Goal: Navigation & Orientation: Find specific page/section

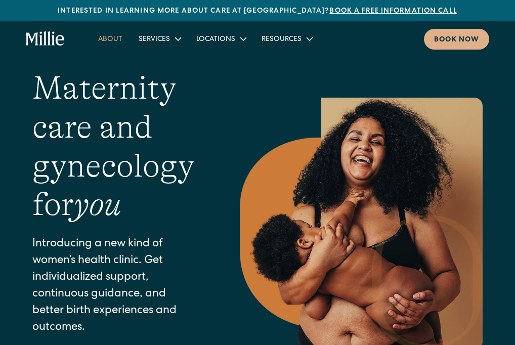
click at [114, 46] on link "About" at bounding box center [110, 38] width 41 height 17
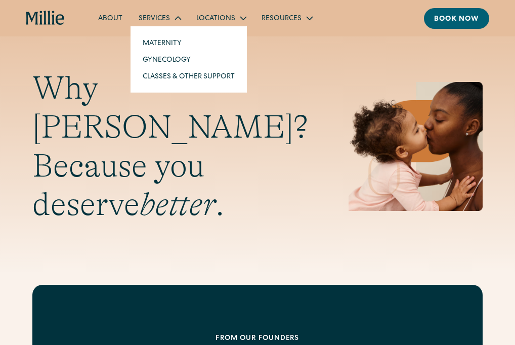
click at [159, 20] on div "Services" at bounding box center [154, 19] width 31 height 11
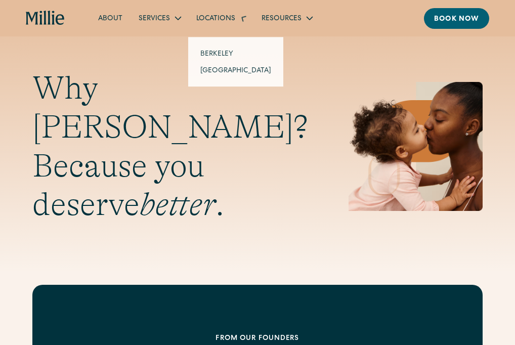
click at [211, 23] on div "Locations" at bounding box center [215, 19] width 39 height 11
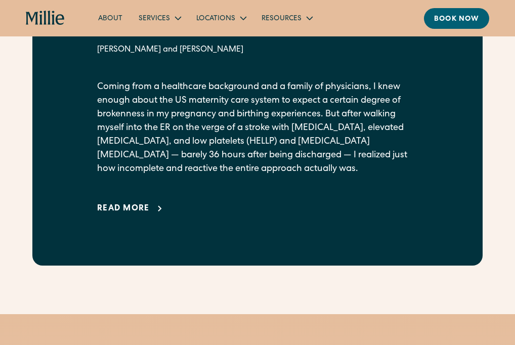
scroll to position [554, 0]
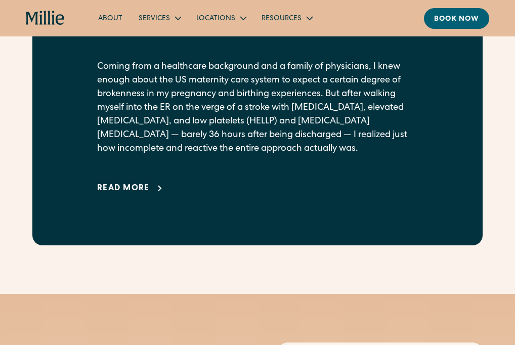
click at [116, 195] on div "Read more" at bounding box center [123, 189] width 53 height 12
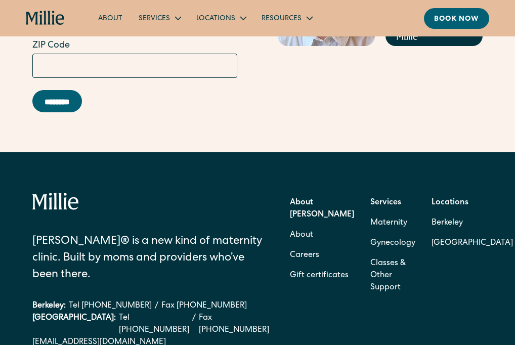
scroll to position [4156, 0]
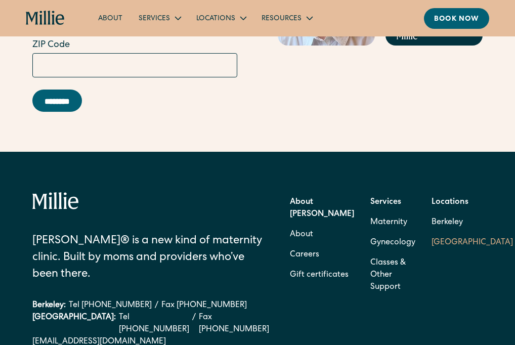
click at [432, 253] on link "[GEOGRAPHIC_DATA]" at bounding box center [473, 243] width 82 height 20
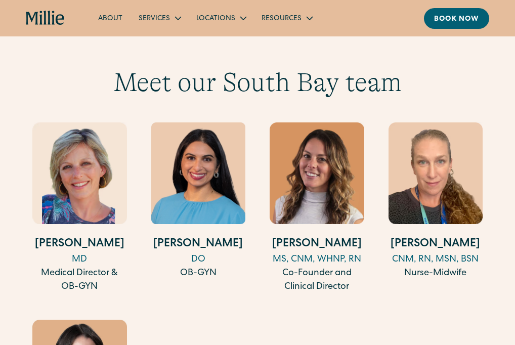
scroll to position [1003, 0]
